Goal: Task Accomplishment & Management: Manage account settings

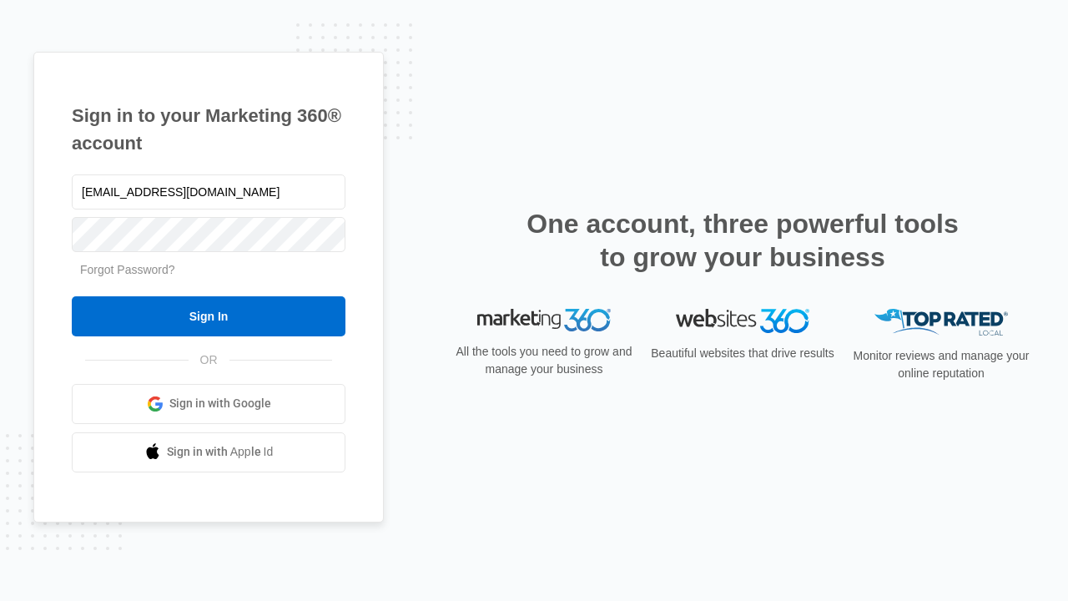
type input "dankie614@gmail.com"
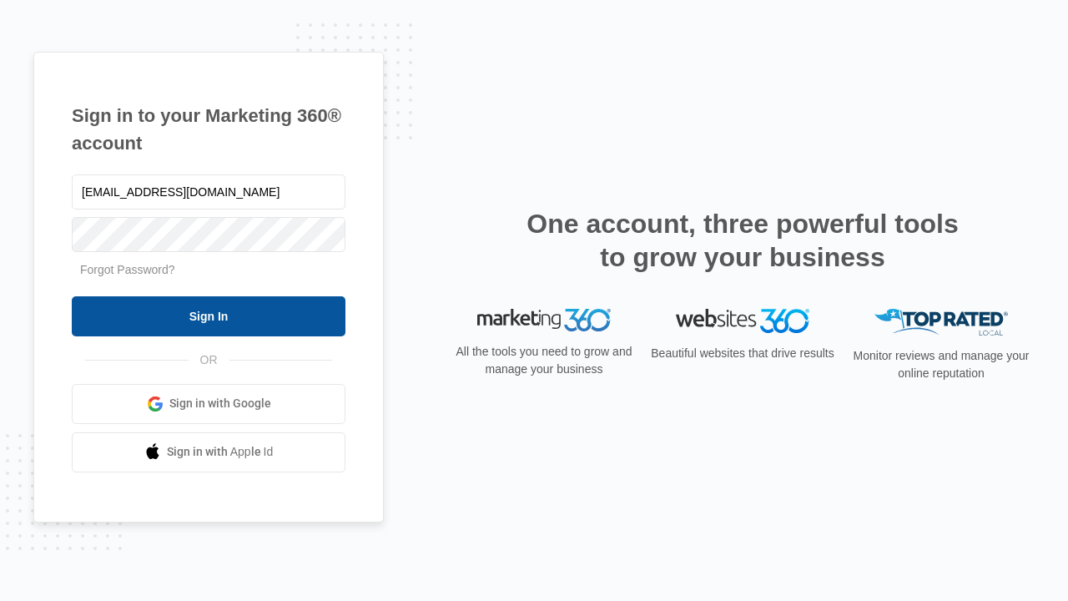
click at [209, 315] on input "Sign In" at bounding box center [209, 316] width 274 height 40
